Goal: Check status: Check status

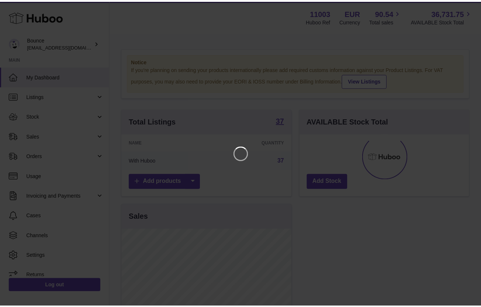
scroll to position [115, 172]
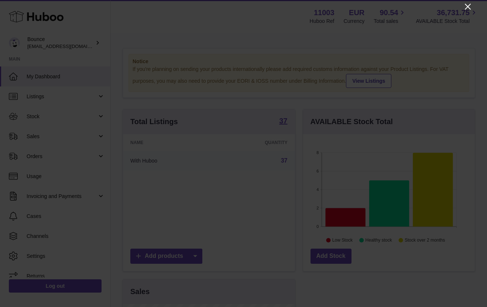
click at [469, 6] on icon "Close" at bounding box center [468, 7] width 6 height 6
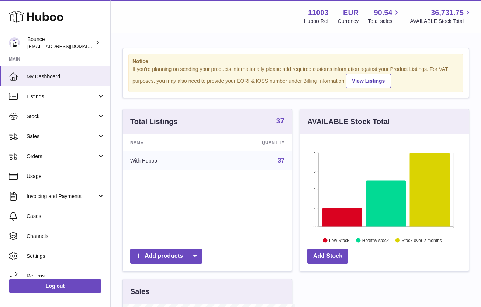
scroll to position [368962, 368909]
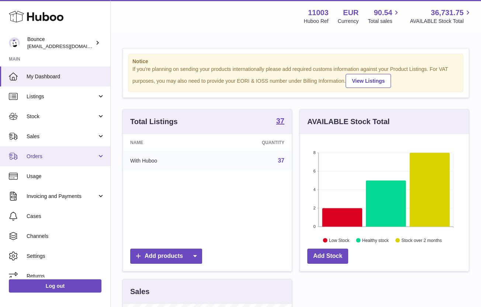
click at [73, 160] on link "Orders" at bounding box center [55, 156] width 110 height 20
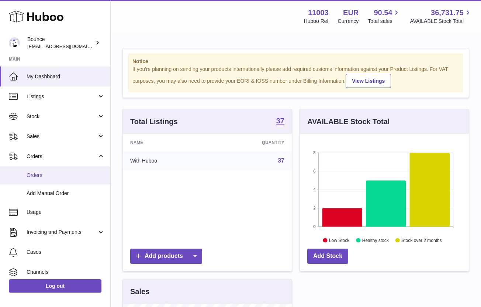
click at [57, 177] on span "Orders" at bounding box center [66, 175] width 78 height 7
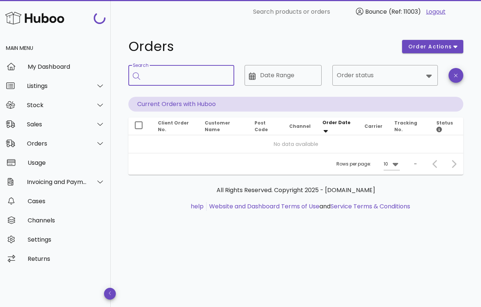
drag, startPoint x: 160, startPoint y: 72, endPoint x: 168, endPoint y: 84, distance: 14.6
click at [161, 73] on input "Search" at bounding box center [187, 75] width 84 height 12
paste input "**********"
type input "**********"
click at [200, 76] on input "Search" at bounding box center [187, 75] width 84 height 12
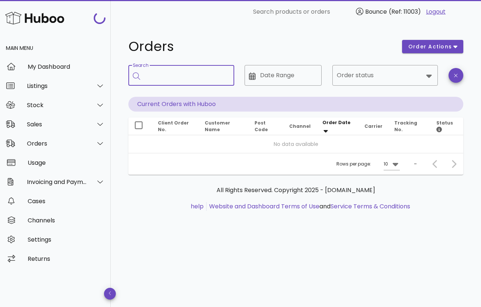
paste input "**********"
type input "**********"
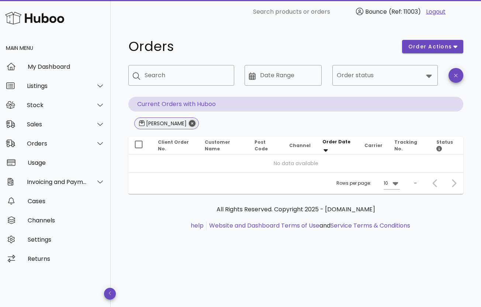
click at [189, 124] on icon "Close" at bounding box center [192, 123] width 7 height 7
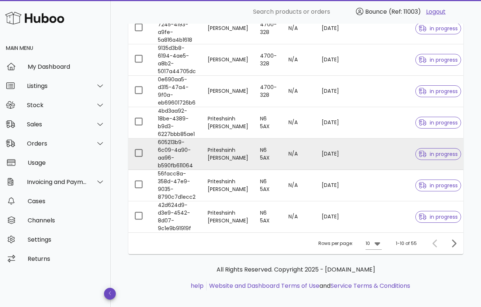
scroll to position [223, 0]
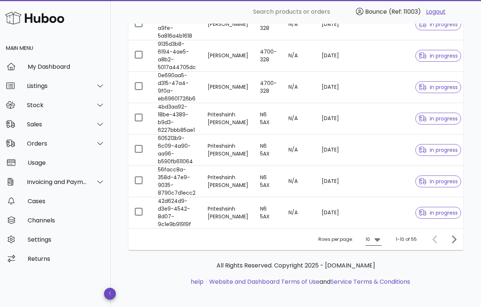
click at [378, 238] on icon at bounding box center [378, 239] width 6 height 3
click at [378, 273] on div "50" at bounding box center [376, 277] width 7 height 16
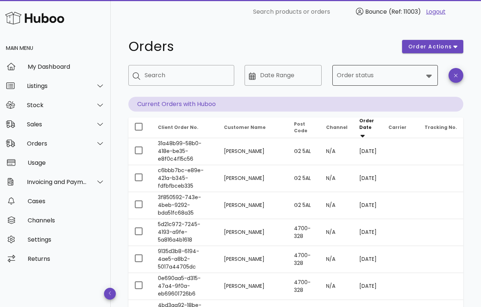
click at [428, 77] on icon at bounding box center [429, 75] width 9 height 9
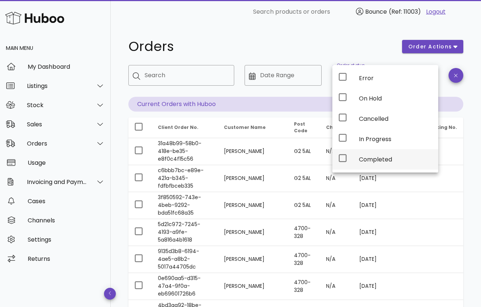
click at [389, 157] on div "Completed" at bounding box center [395, 159] width 73 height 7
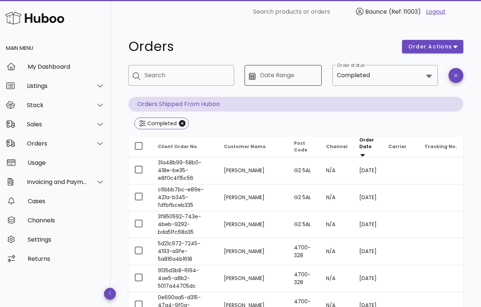
click at [317, 75] on input "Date Range" at bounding box center [289, 75] width 58 height 12
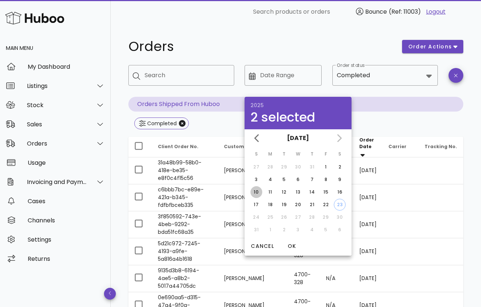
click at [256, 192] on div "10" at bounding box center [257, 192] width 12 height 7
click at [328, 203] on div "22" at bounding box center [326, 204] width 12 height 7
type input "**********"
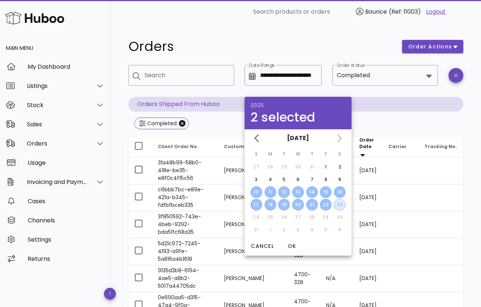
click at [340, 205] on div "23" at bounding box center [339, 204] width 11 height 7
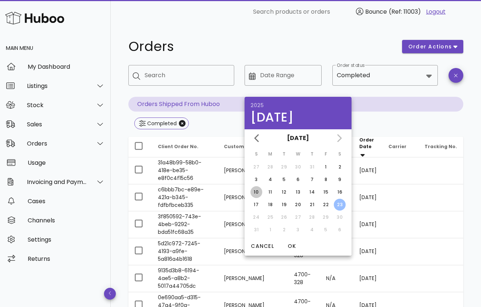
click at [254, 192] on div "10" at bounding box center [257, 192] width 12 height 7
type input "**********"
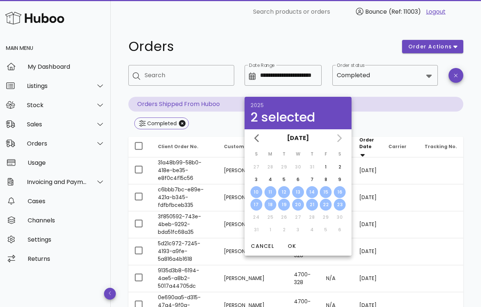
click at [339, 205] on div "23" at bounding box center [340, 204] width 12 height 7
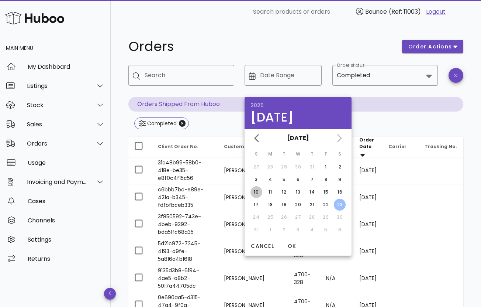
click at [255, 191] on div "10" at bounding box center [257, 192] width 12 height 7
type input "**********"
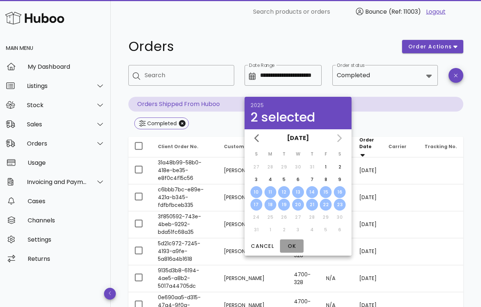
click at [293, 245] on span "OK" at bounding box center [292, 246] width 18 height 8
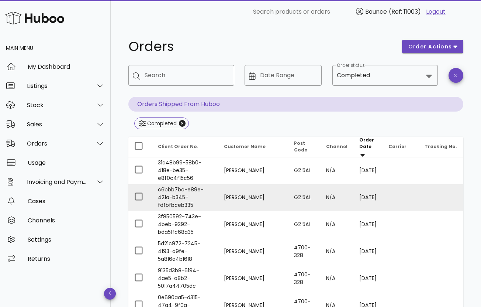
type input "**********"
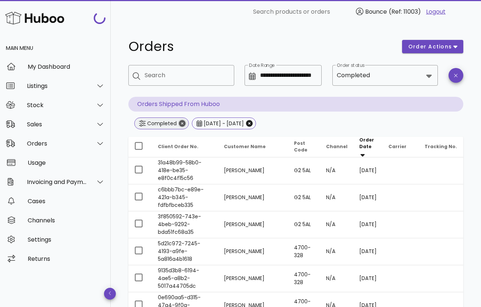
click at [183, 123] on icon "Close" at bounding box center [182, 123] width 7 height 7
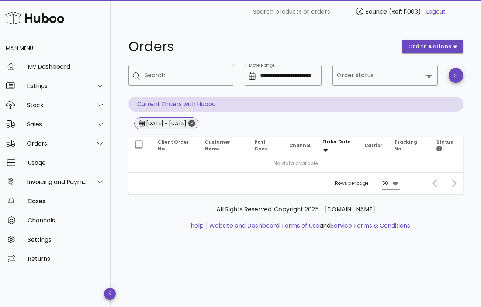
click at [195, 125] on icon "Close" at bounding box center [192, 123] width 7 height 7
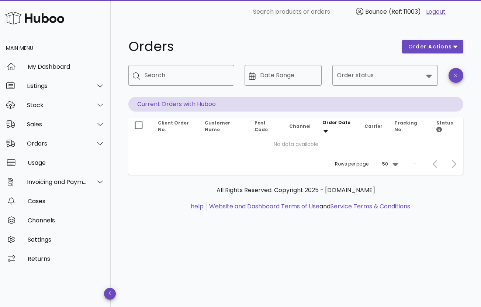
drag, startPoint x: 317, startPoint y: 158, endPoint x: 249, endPoint y: 140, distance: 70.4
click at [314, 158] on div "Rows per page: 50 –" at bounding box center [295, 164] width 335 height 22
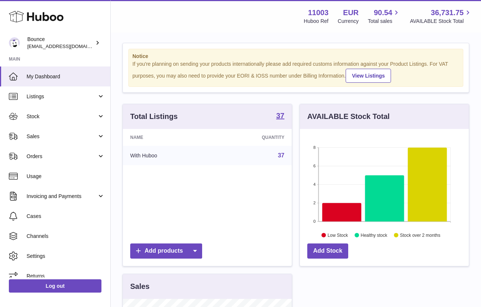
scroll to position [6, 0]
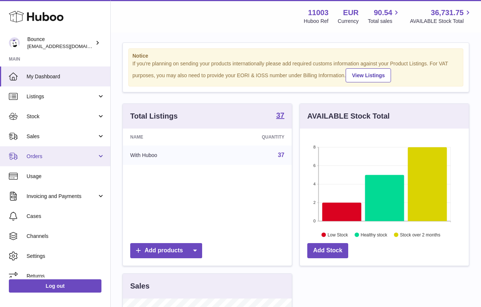
click at [89, 155] on span "Orders" at bounding box center [62, 156] width 70 height 7
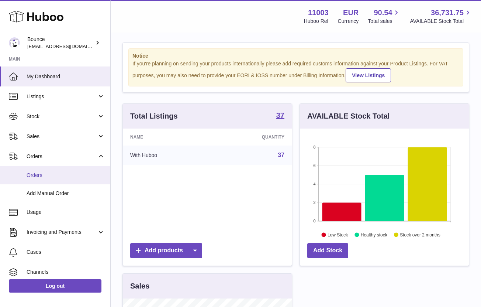
click at [75, 174] on span "Orders" at bounding box center [66, 175] width 78 height 7
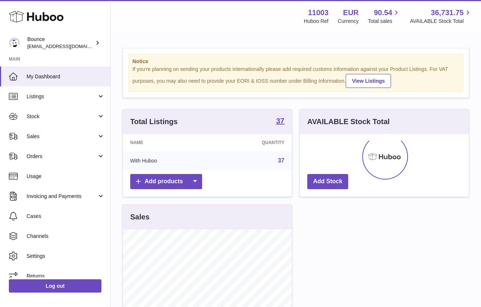
scroll to position [115, 169]
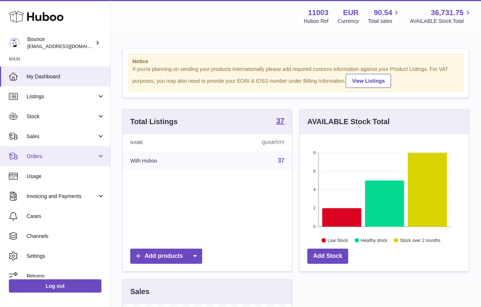
click at [38, 156] on span "Orders" at bounding box center [62, 156] width 70 height 7
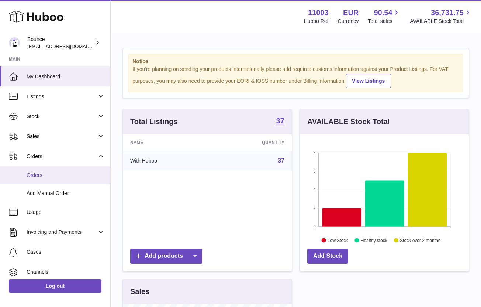
click at [37, 173] on span "Orders" at bounding box center [66, 175] width 78 height 7
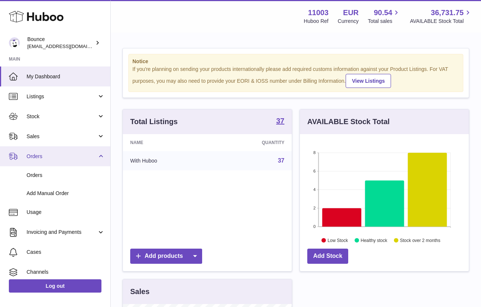
click at [49, 153] on span "Orders" at bounding box center [62, 156] width 70 height 7
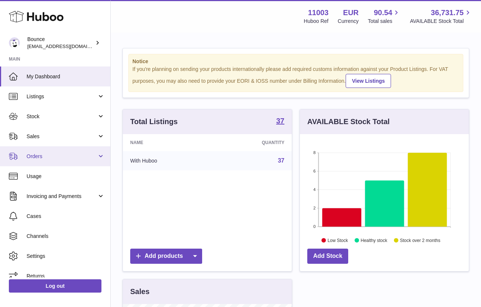
click at [54, 154] on span "Orders" at bounding box center [62, 156] width 70 height 7
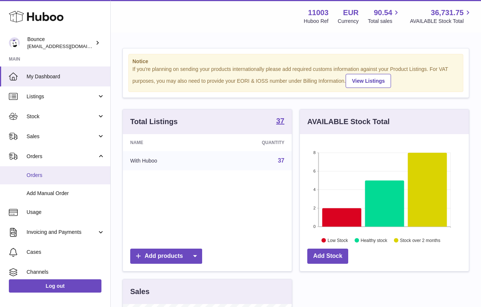
click at [46, 179] on link "Orders" at bounding box center [55, 175] width 110 height 18
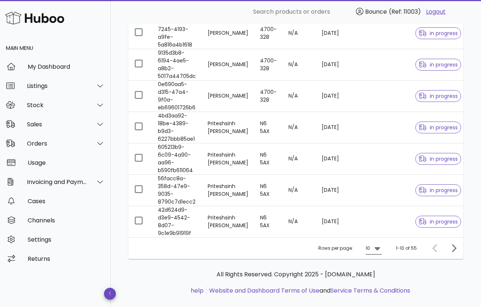
scroll to position [215, 0]
click at [380, 245] on icon at bounding box center [377, 247] width 9 height 9
click at [374, 282] on div "50" at bounding box center [376, 285] width 7 height 7
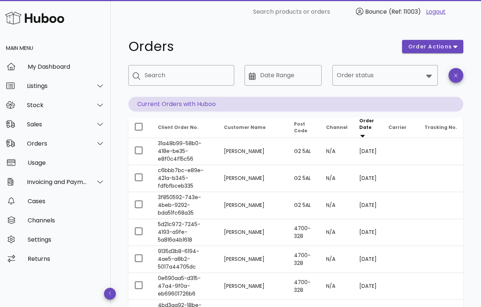
click at [230, 129] on th "Customer Name" at bounding box center [253, 127] width 70 height 21
click at [185, 80] on input "Search" at bounding box center [187, 75] width 84 height 12
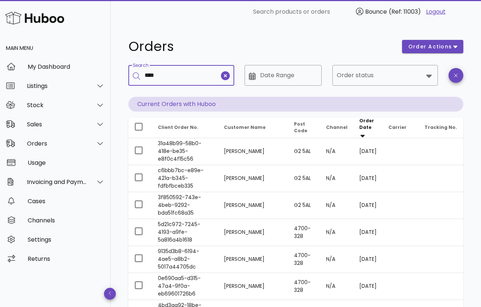
click at [162, 73] on input "****" at bounding box center [182, 75] width 75 height 12
type input "****"
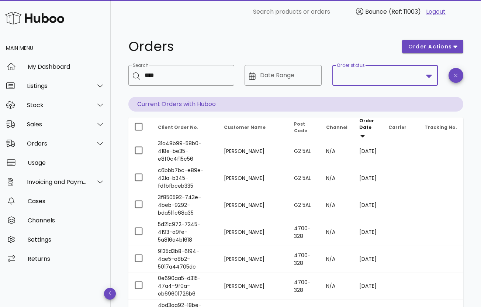
click at [416, 80] on input "Order status" at bounding box center [380, 75] width 87 height 12
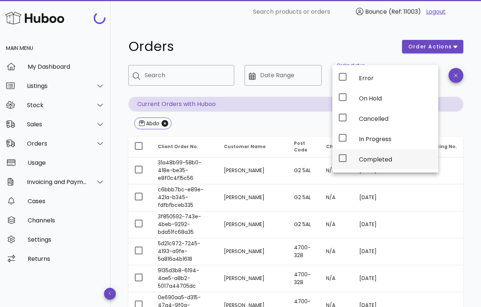
click at [392, 162] on div "Completed" at bounding box center [395, 159] width 73 height 16
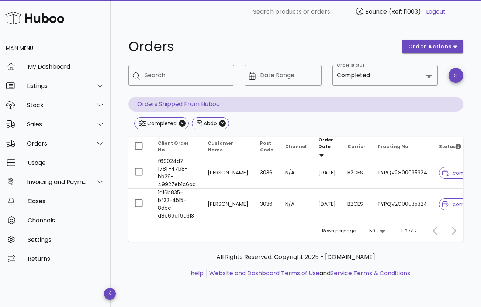
scroll to position [0, 10]
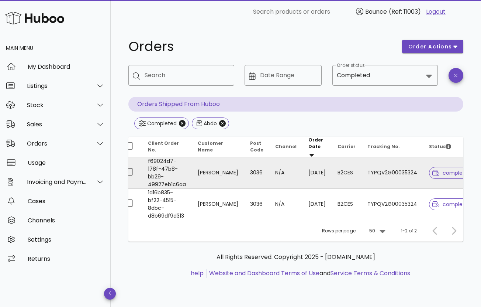
click at [429, 180] on div "complete" at bounding box center [450, 172] width 42 height 27
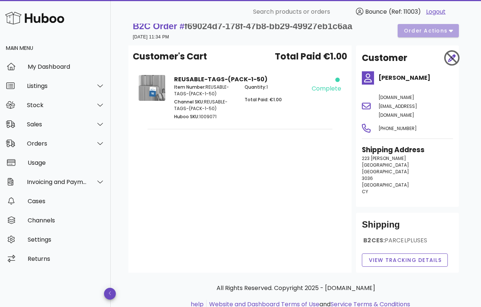
scroll to position [14, 0]
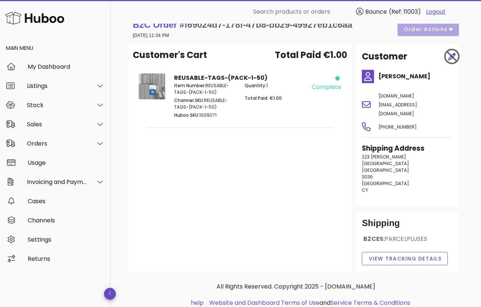
click at [398, 173] on p "223 Christodoulou Chatzipavlou Limassol Limassol 3036 Cyprus CY" at bounding box center [407, 174] width 91 height 40
